Goal: Transaction & Acquisition: Subscribe to service/newsletter

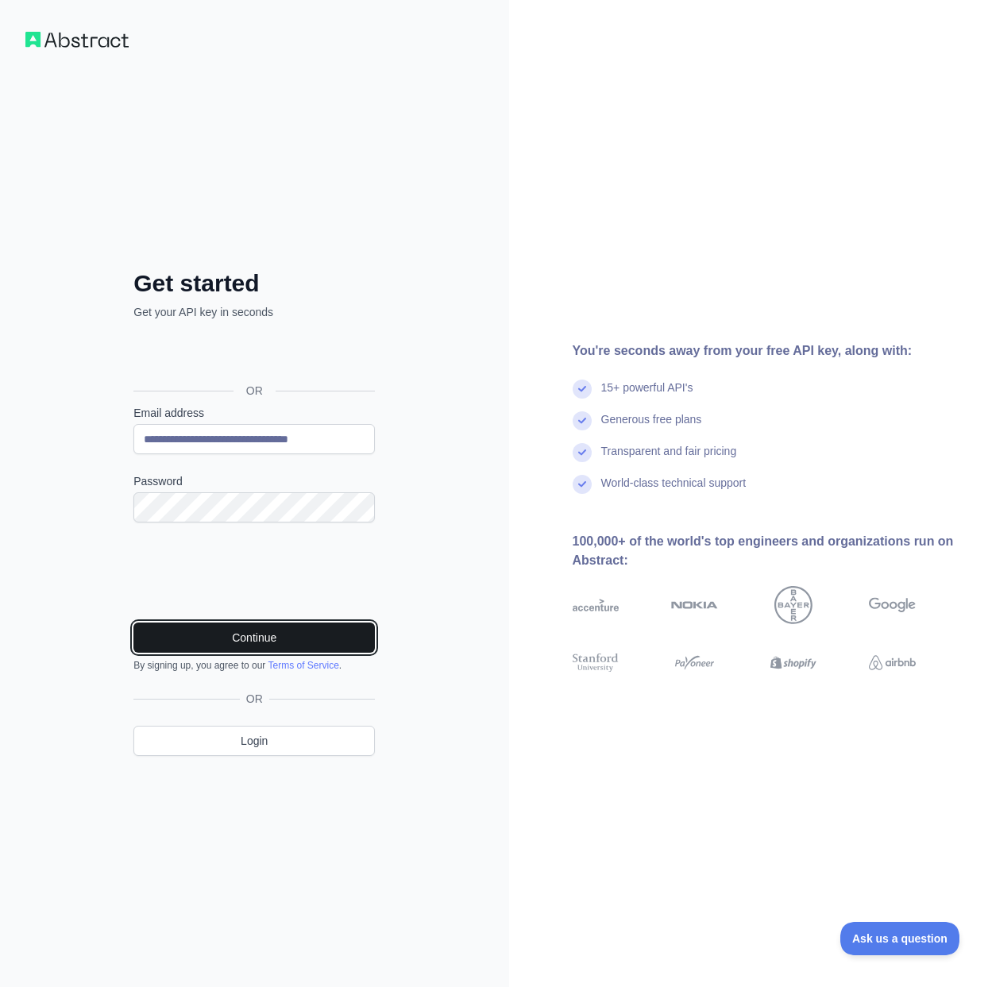
click at [312, 642] on button "Continue" at bounding box center [253, 638] width 241 height 30
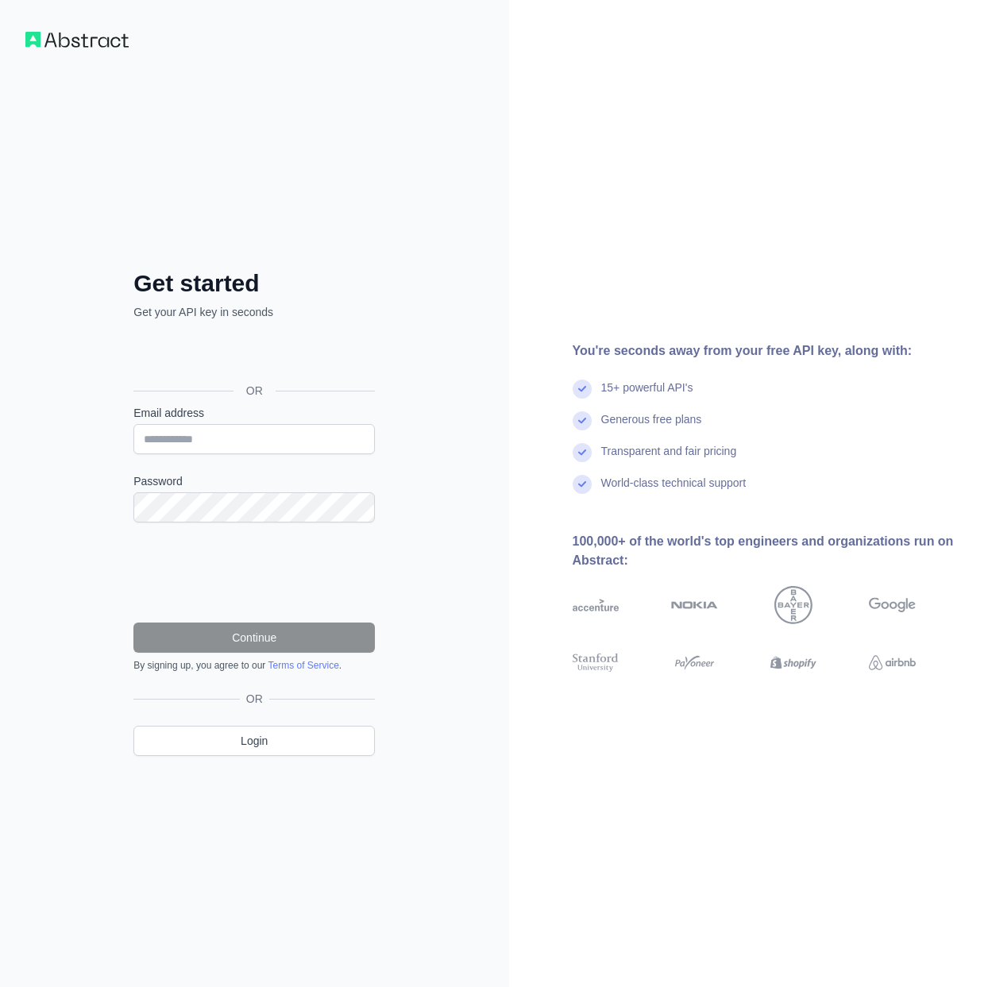
click at [319, 663] on div "Continue By signing up, you agree to our Terms of Service ." at bounding box center [253, 647] width 241 height 49
click at [319, 665] on link "Terms of Service" at bounding box center [303, 665] width 71 height 11
click at [221, 438] on input "Email address" at bounding box center [253, 439] width 241 height 30
paste input "**********"
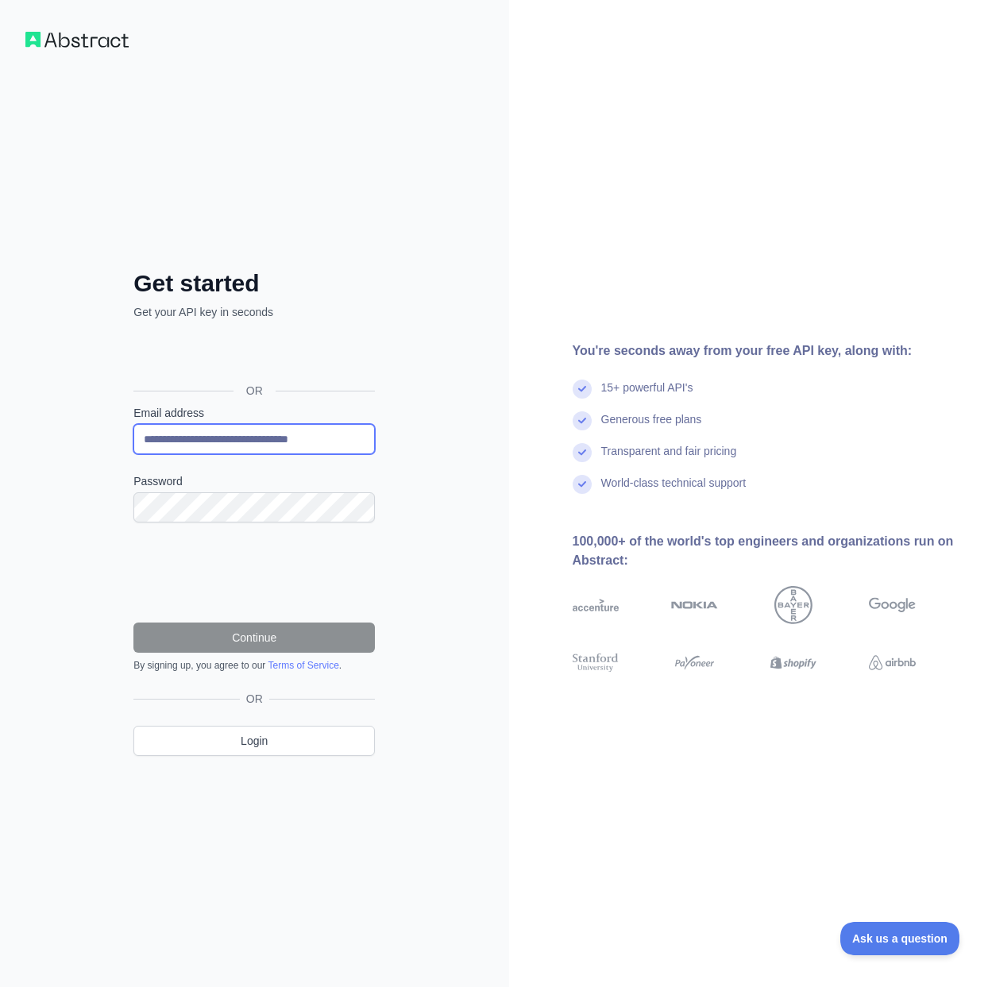
type input "**********"
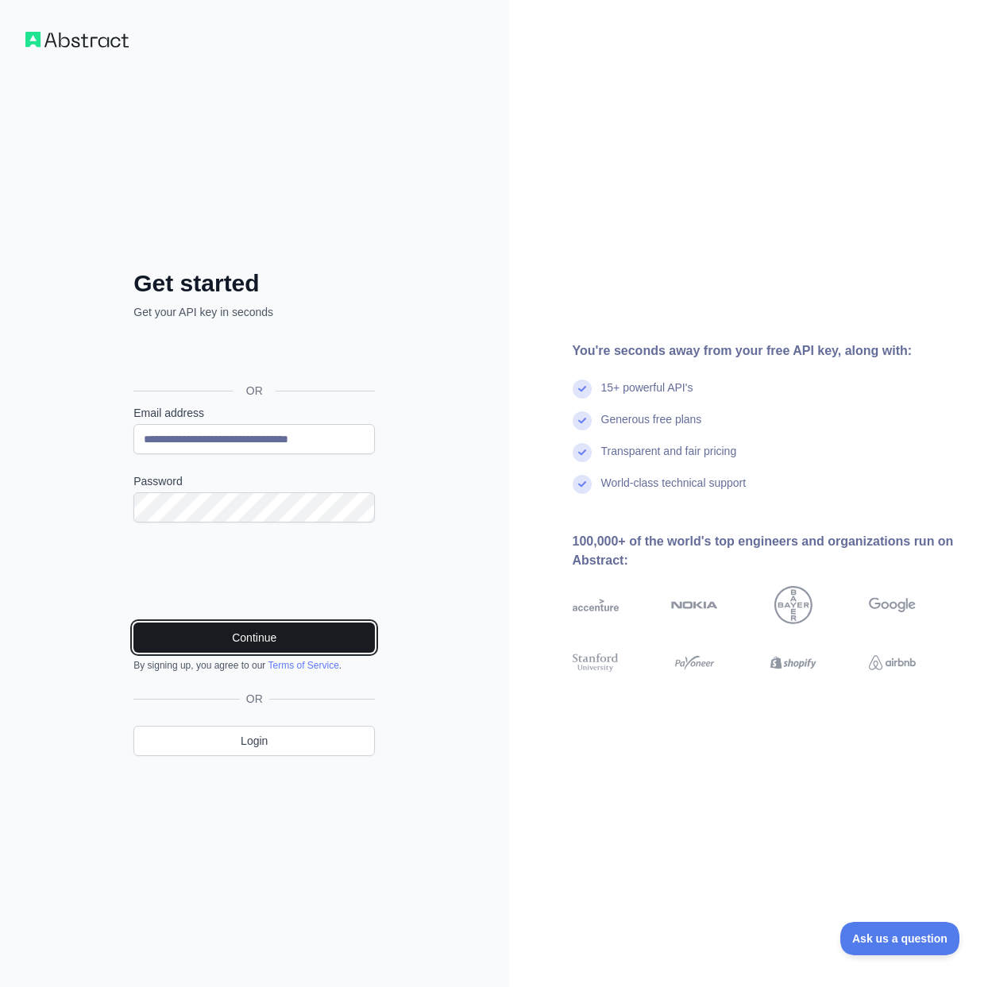
click at [257, 628] on button "Continue" at bounding box center [253, 638] width 241 height 30
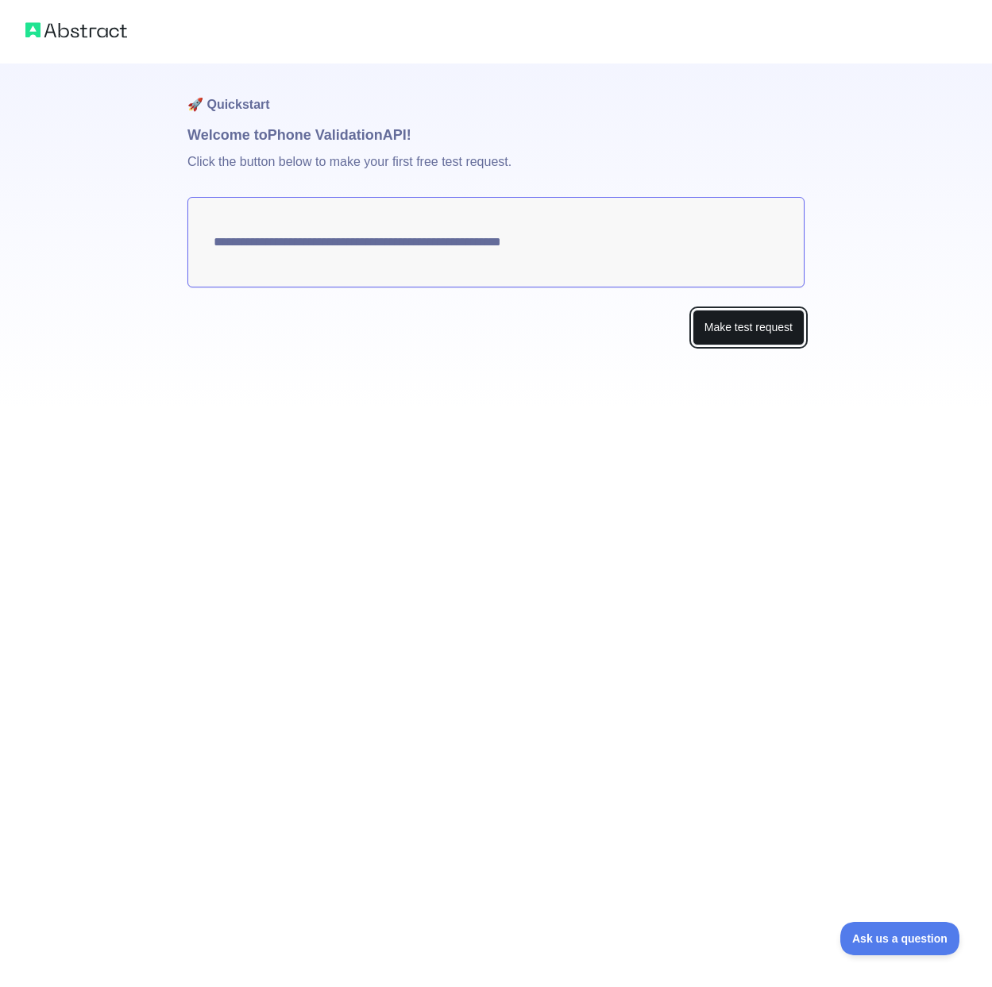
click at [738, 321] on button "Make test request" at bounding box center [749, 328] width 112 height 36
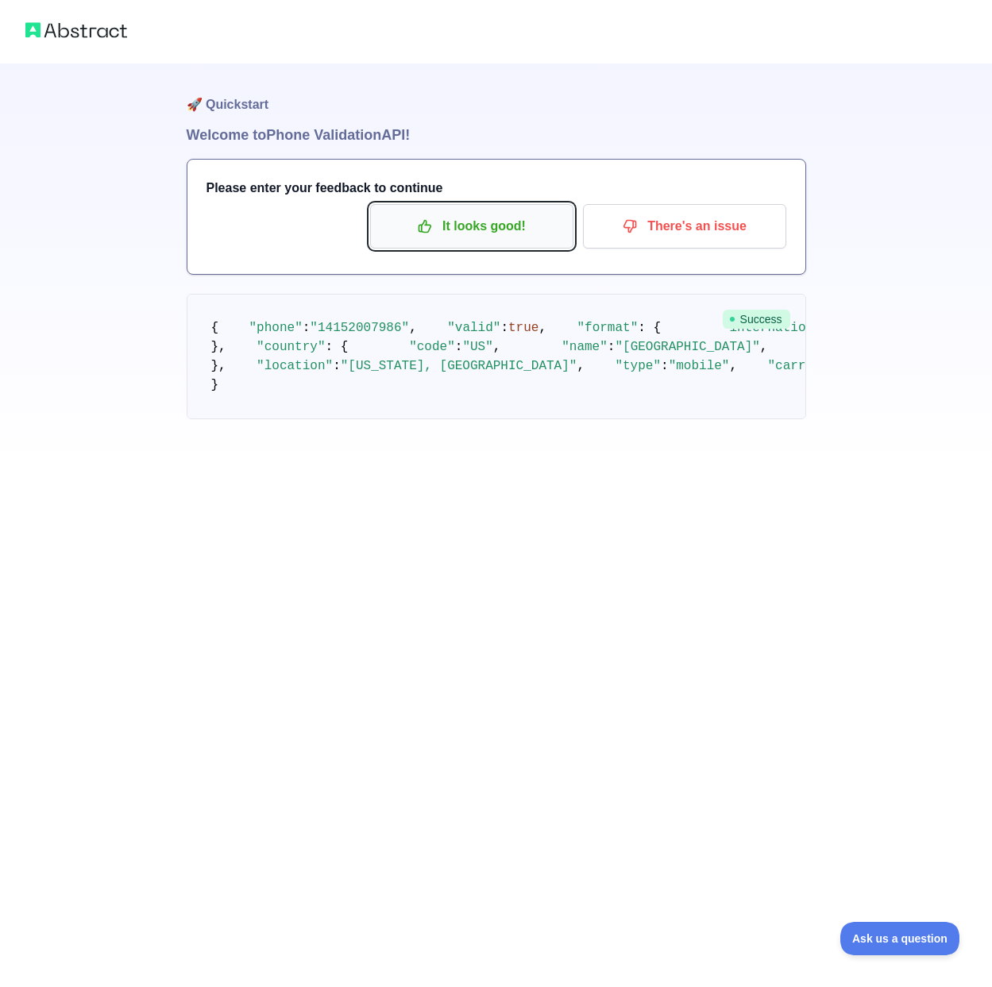
click at [482, 207] on button "It looks good!" at bounding box center [471, 226] width 203 height 44
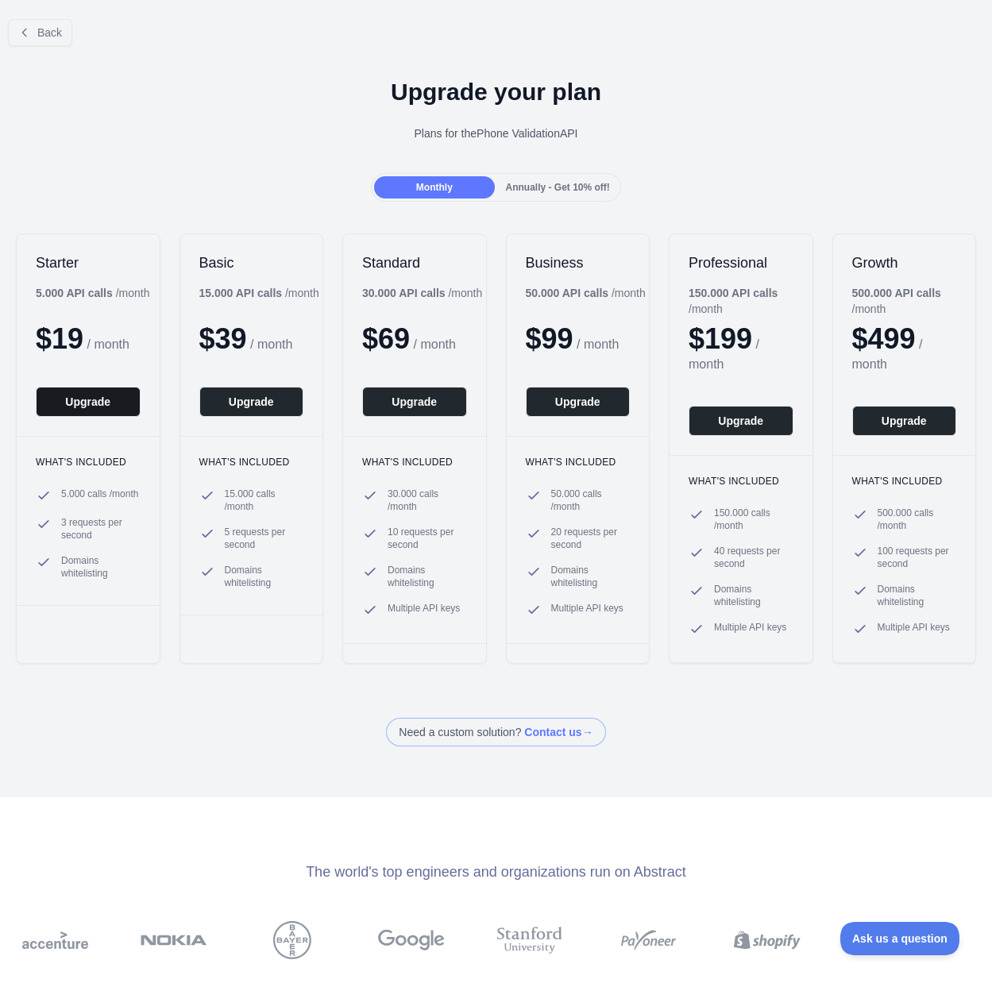
click at [88, 415] on button "Upgrade" at bounding box center [88, 402] width 105 height 30
click at [33, 17] on div "Back" at bounding box center [496, 32] width 992 height 52
click at [32, 33] on button "Back" at bounding box center [40, 32] width 64 height 27
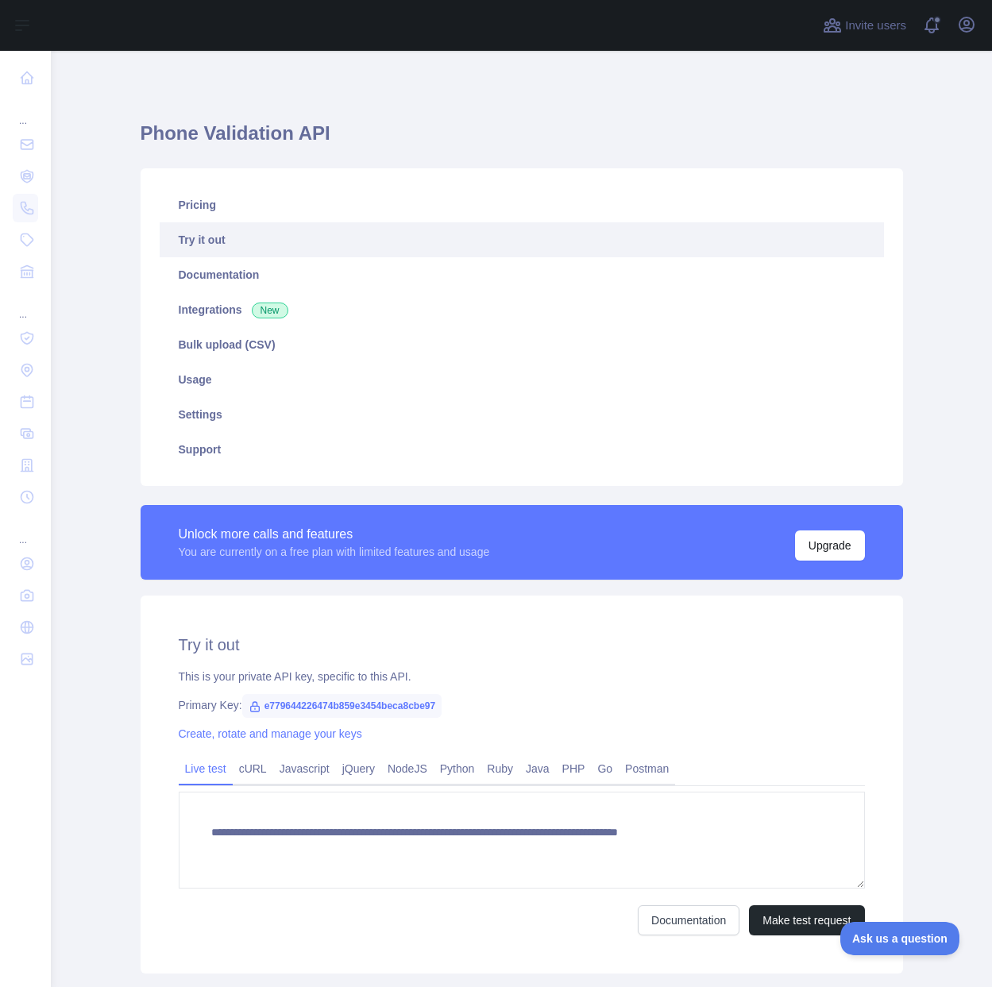
click at [411, 707] on span "e779644226474b859e3454beca8cbe97" at bounding box center [342, 706] width 200 height 24
copy span "e779644226474b859e3454beca8cbe97"
